Goal: Navigation & Orientation: Find specific page/section

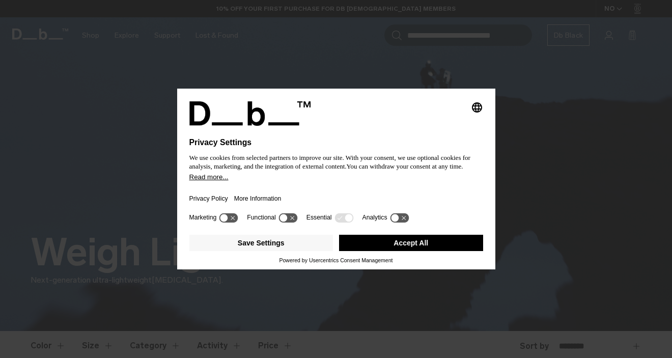
click at [294, 195] on div "Privacy Policy More Information" at bounding box center [336, 196] width 294 height 30
click at [413, 243] on button "Accept All" at bounding box center [411, 243] width 144 height 16
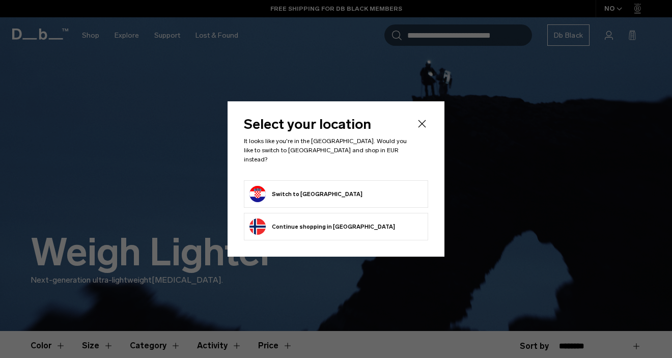
click at [301, 186] on button "Switch to Croatia" at bounding box center [305, 194] width 113 height 16
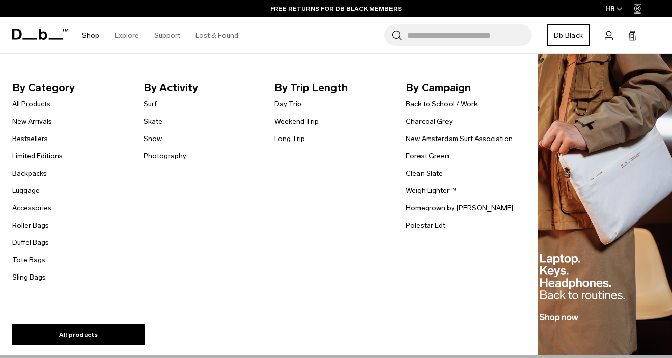
click at [37, 105] on link "All Products" at bounding box center [31, 104] width 38 height 11
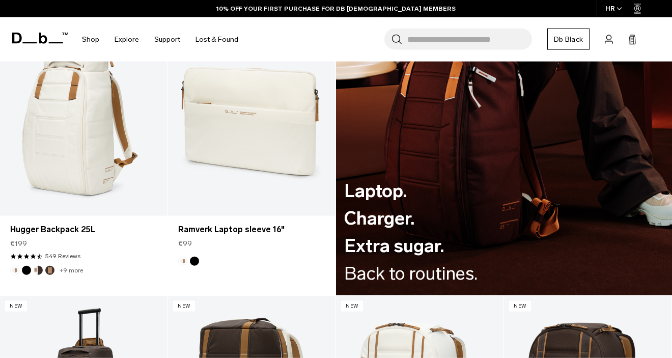
scroll to position [1290, 0]
